Goal: Information Seeking & Learning: Learn about a topic

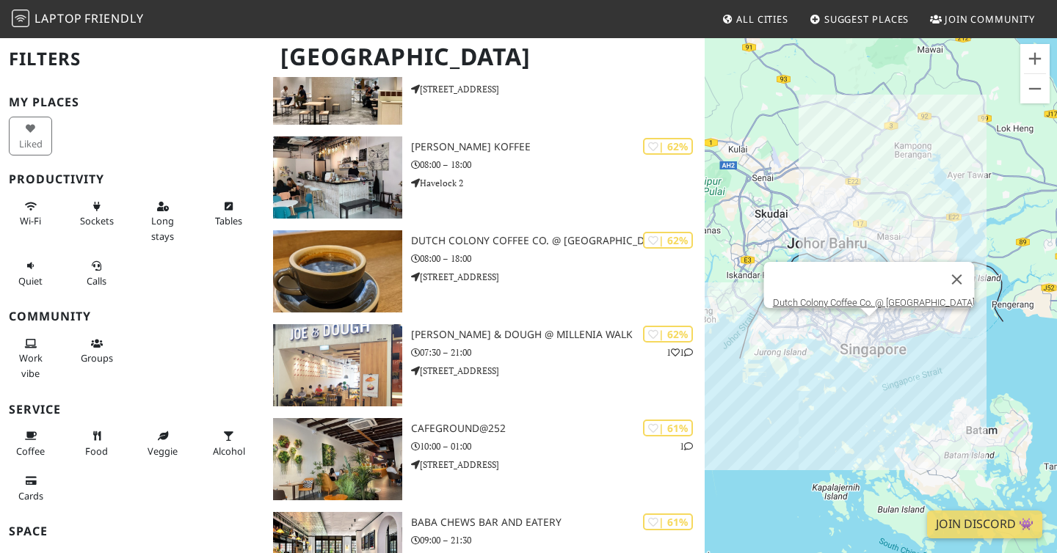
scroll to position [11238, 0]
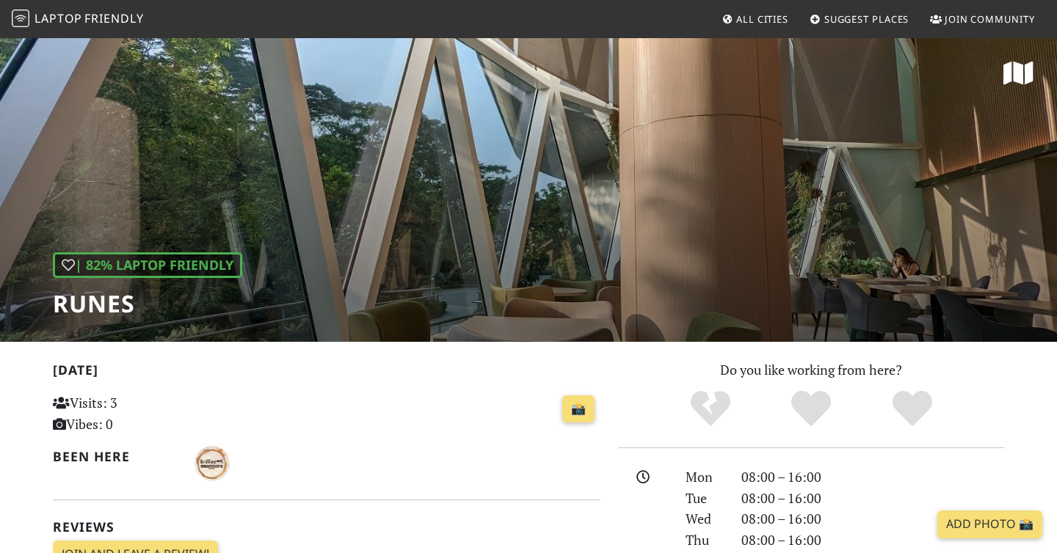
click at [726, 200] on div "| 82% Laptop Friendly Runes" at bounding box center [528, 189] width 1057 height 305
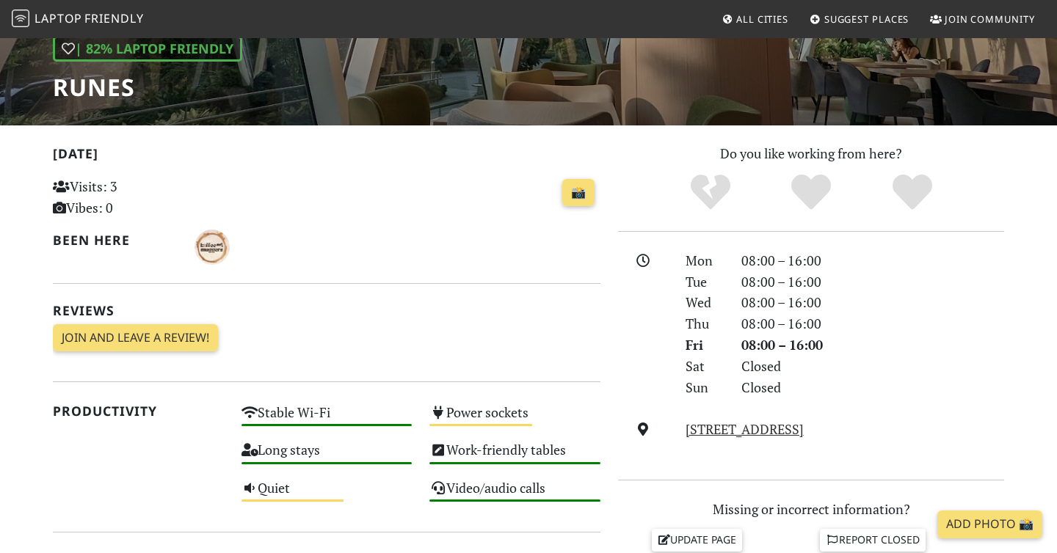
scroll to position [255, 0]
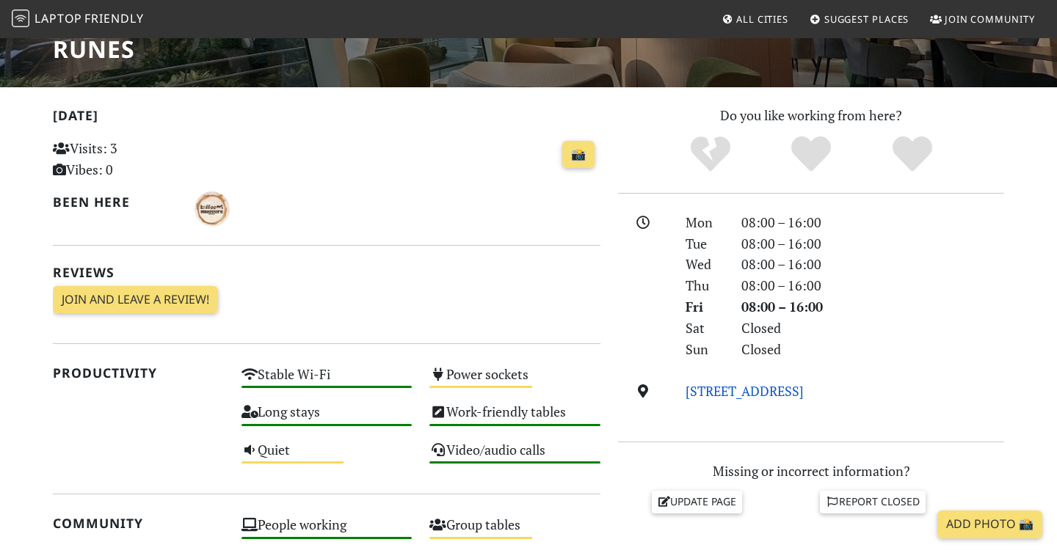
click at [750, 392] on link "28 Biopolis Rd, 138568, Singapore" at bounding box center [744, 391] width 118 height 18
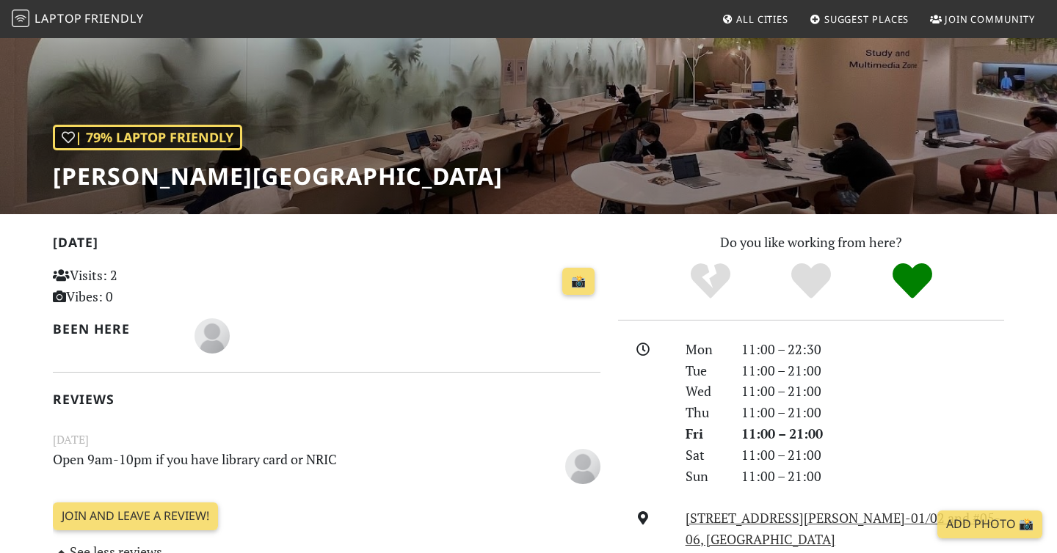
scroll to position [412, 0]
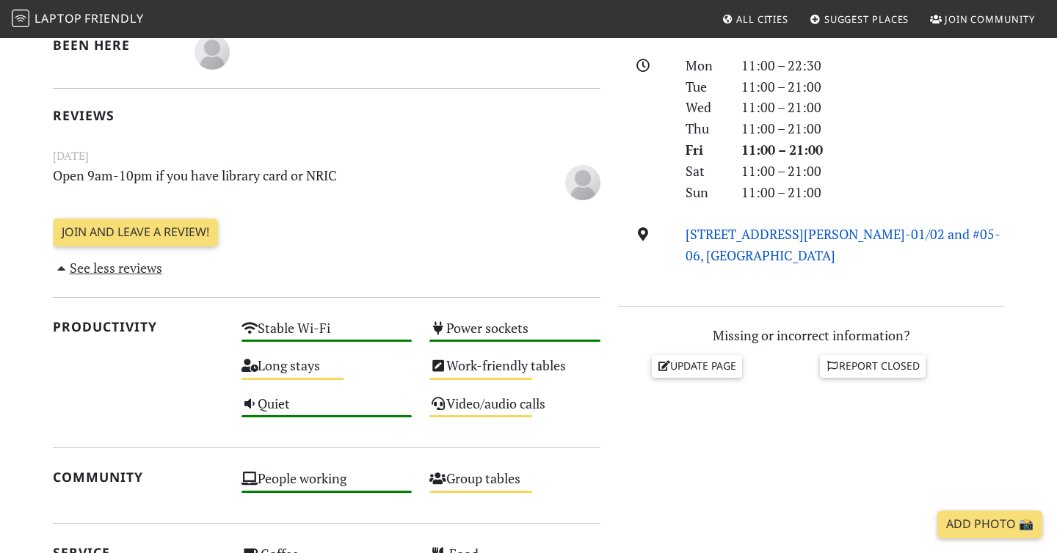
click at [735, 239] on link "21 Choa Chu Kang Avenue 4 #04-01/02 and #05-06, Lot One Shopper’s Mall, 689812,…" at bounding box center [842, 244] width 315 height 39
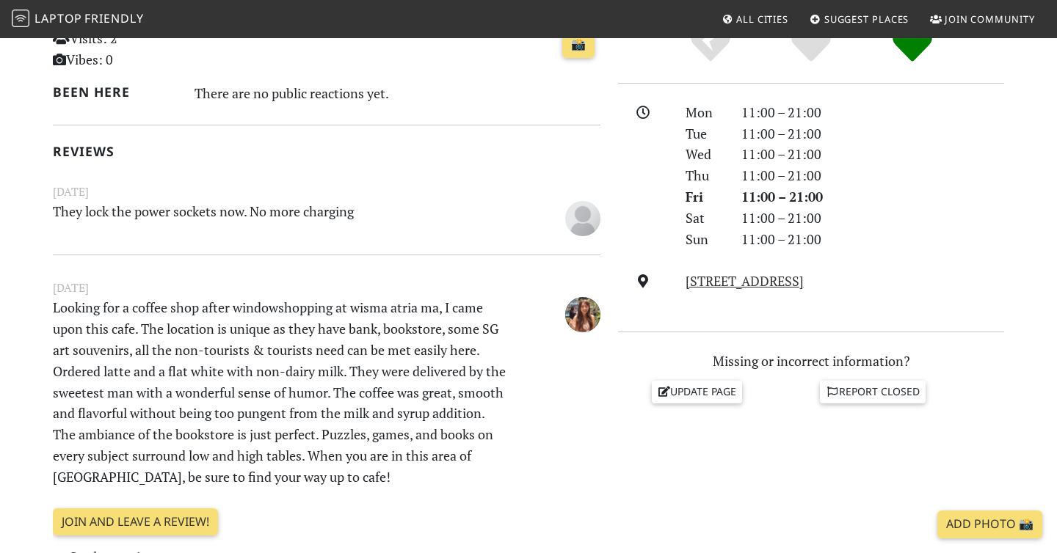
scroll to position [409, 0]
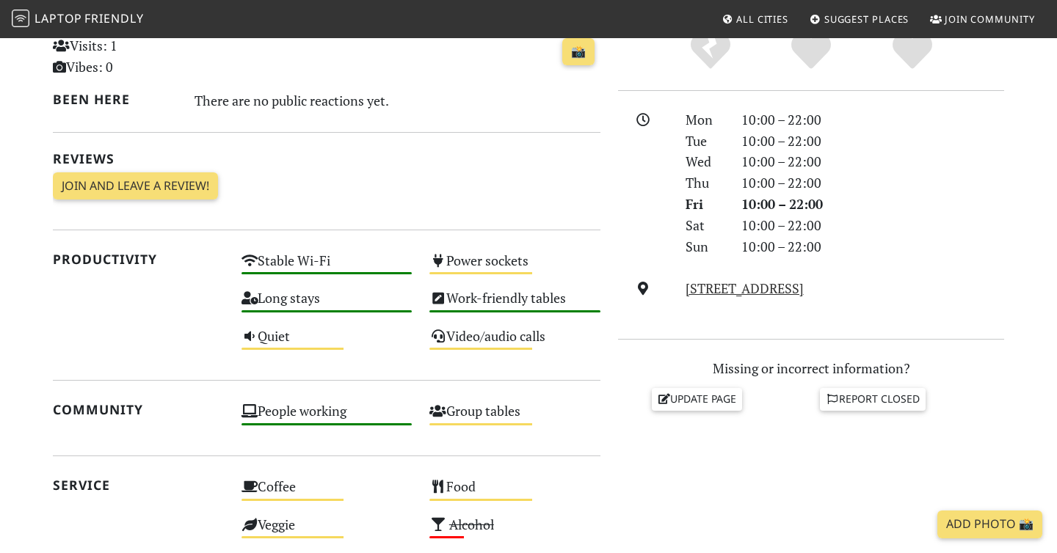
scroll to position [480, 0]
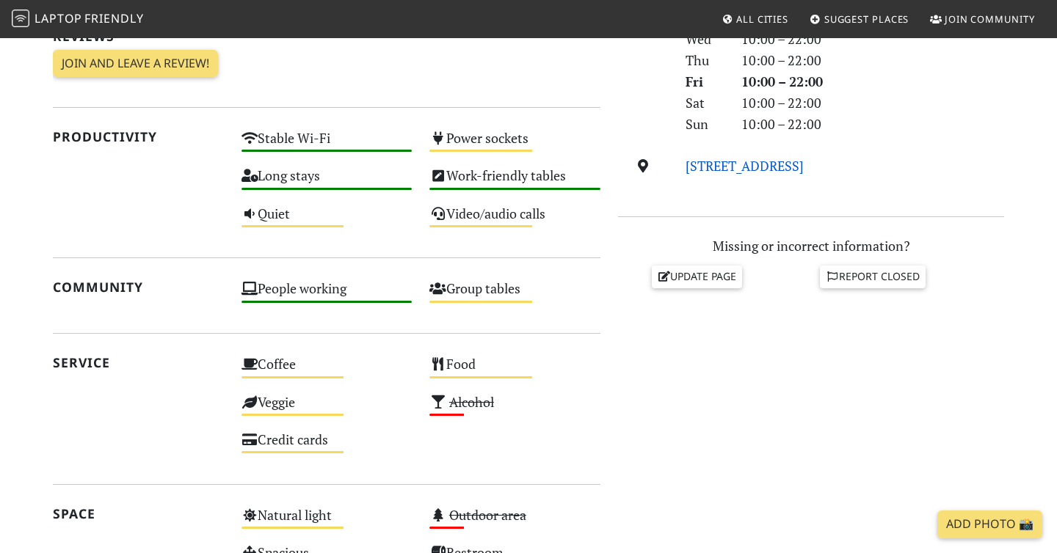
click at [734, 164] on link "[STREET_ADDRESS]" at bounding box center [744, 166] width 118 height 18
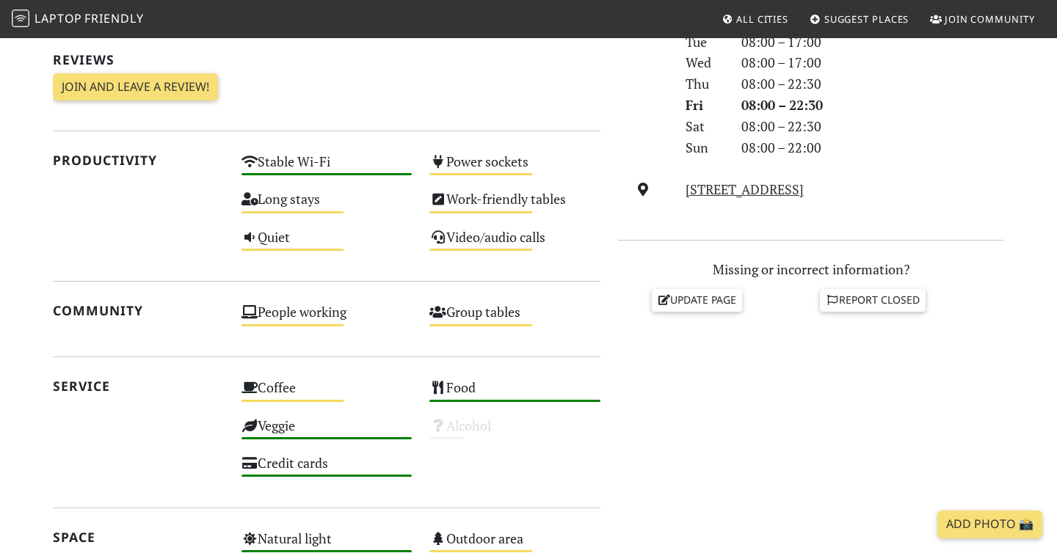
scroll to position [564, 0]
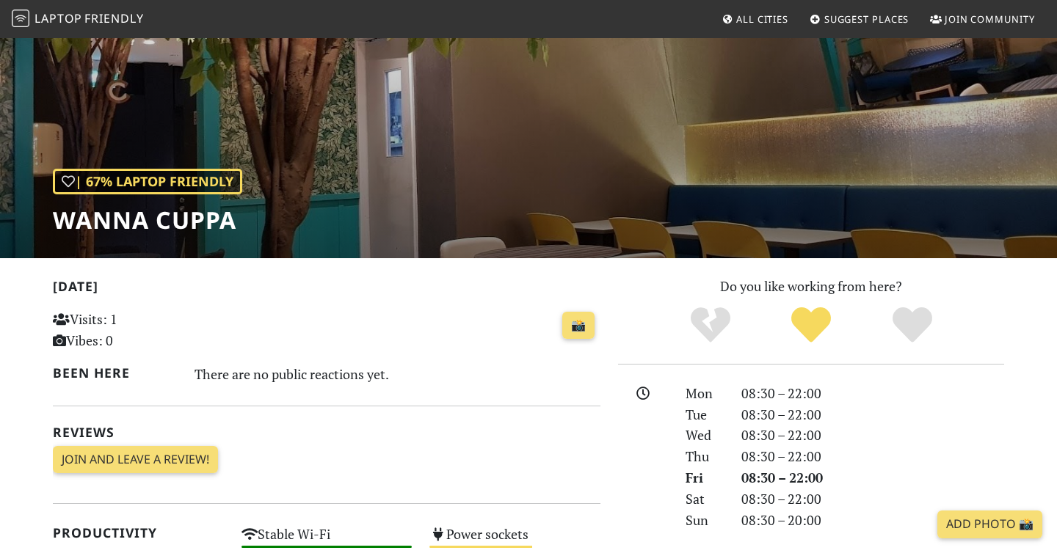
scroll to position [497, 0]
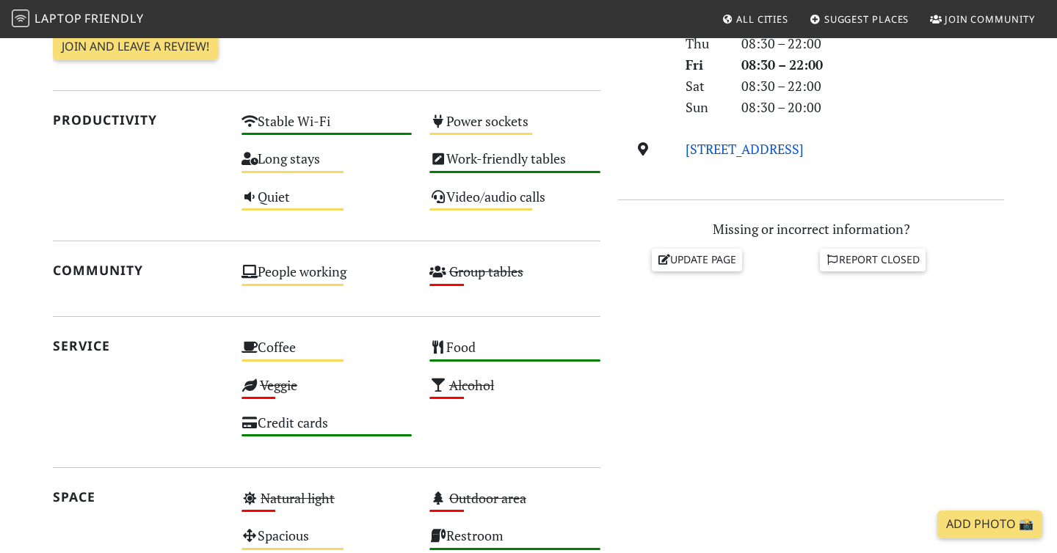
click at [735, 155] on link "[STREET_ADDRESS]" at bounding box center [744, 149] width 118 height 18
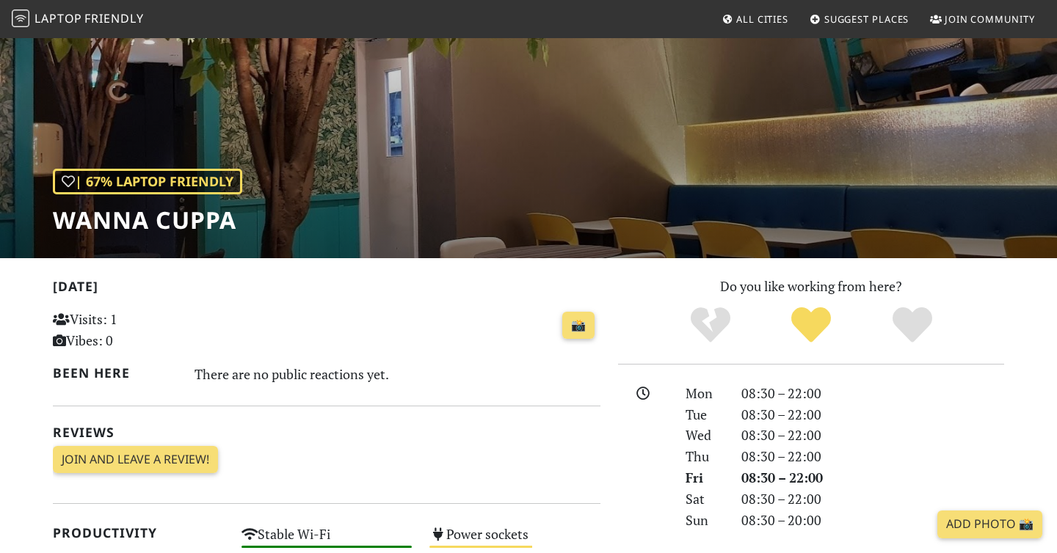
scroll to position [0, 0]
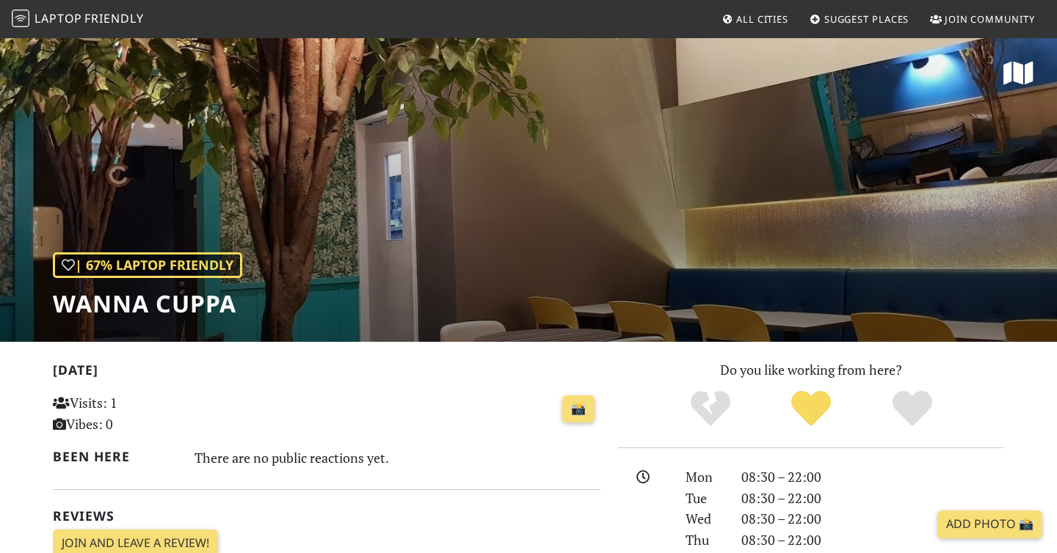
click at [213, 304] on h1 "WANNA CUPPA" at bounding box center [147, 304] width 189 height 28
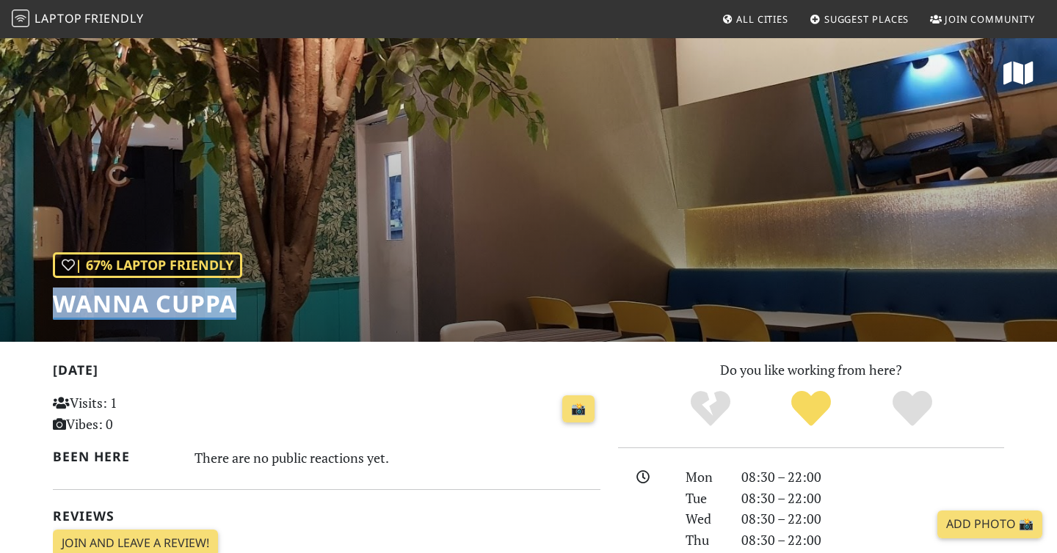
copy div "WANNA CUPPA"
